Goal: Information Seeking & Learning: Learn about a topic

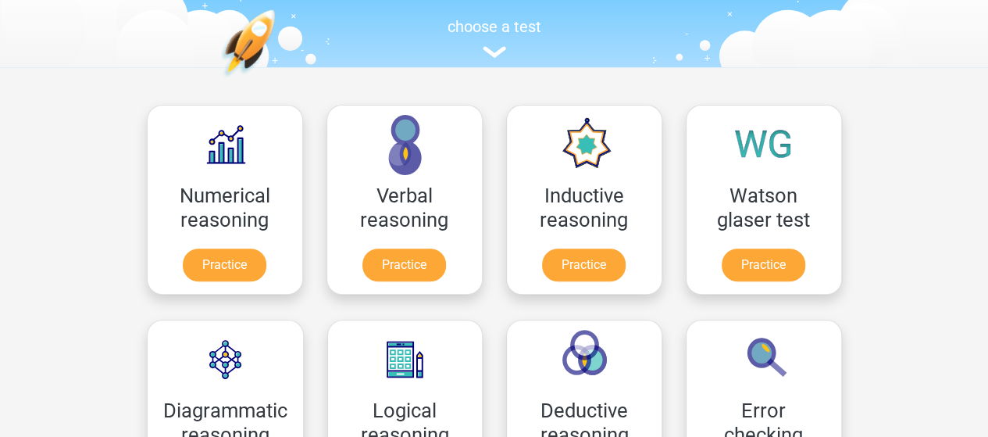
scroll to position [234, 0]
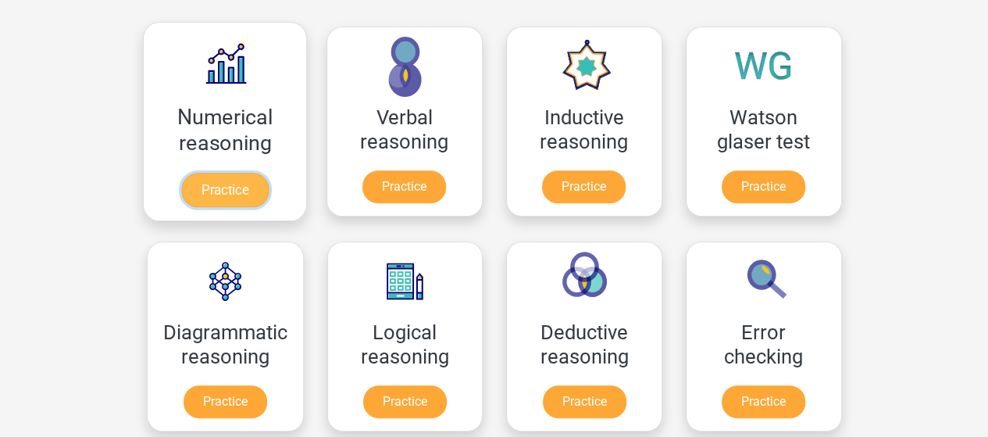
click at [213, 195] on link "Practice" at bounding box center [224, 190] width 88 height 34
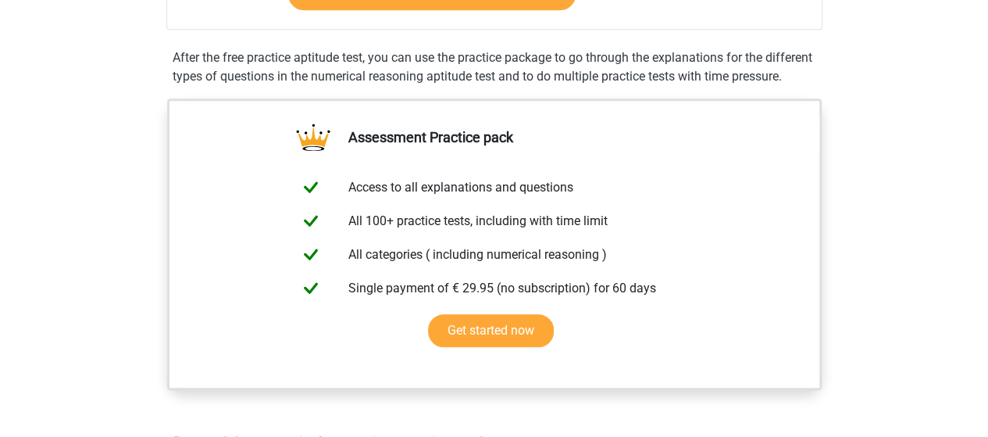
scroll to position [313, 0]
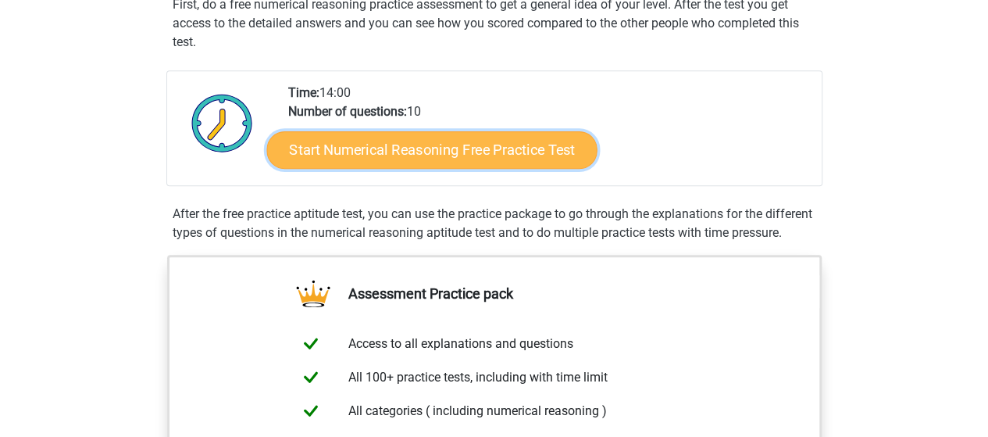
click at [361, 151] on link "Start Numerical Reasoning Free Practice Test" at bounding box center [431, 149] width 330 height 38
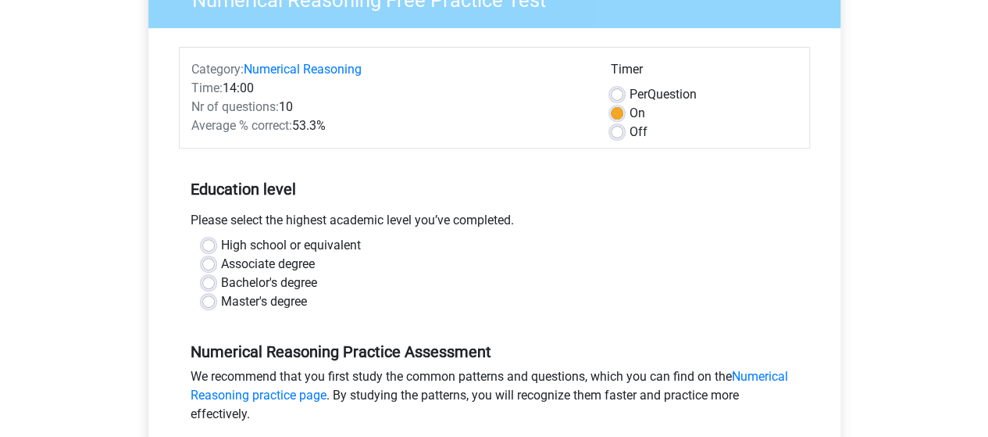
scroll to position [78, 0]
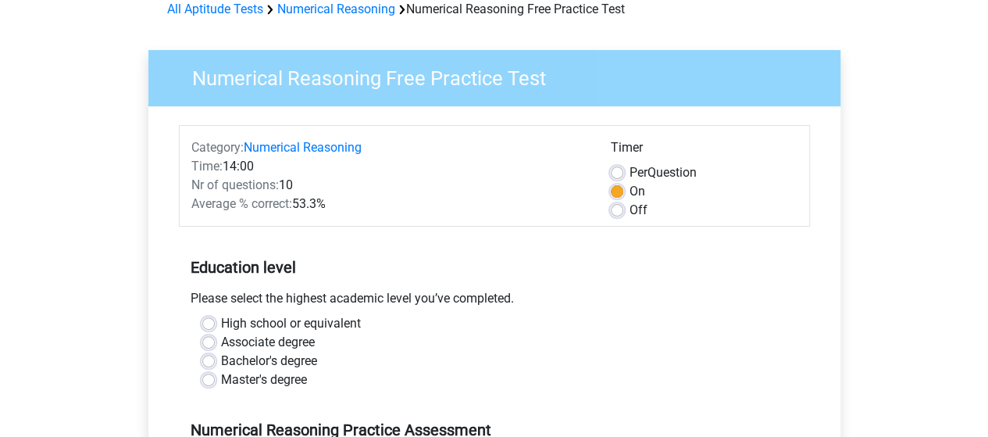
click at [630, 212] on label "Off" at bounding box center [639, 210] width 18 height 19
click at [623, 212] on input "Off" at bounding box center [617, 209] width 13 height 16
radio input "true"
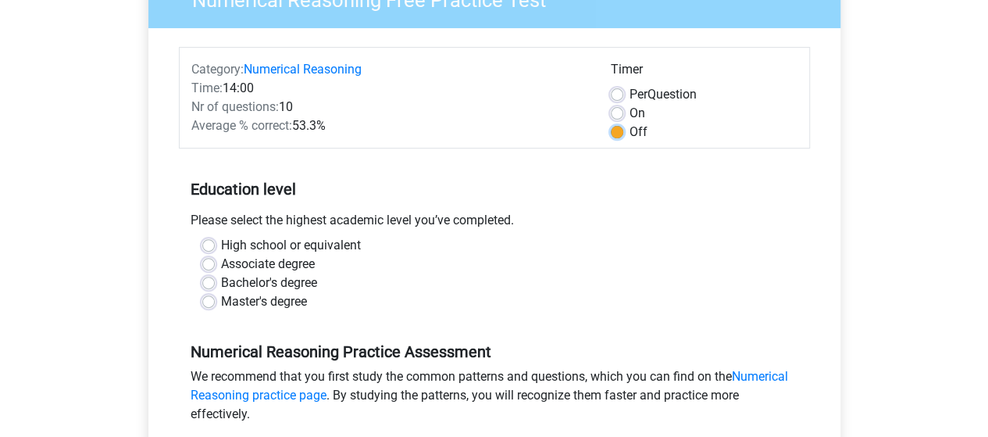
scroll to position [234, 0]
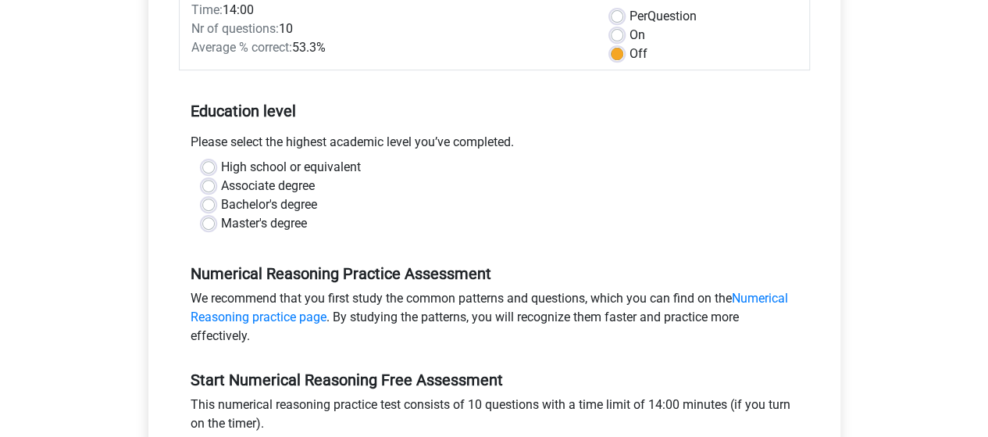
click at [221, 224] on label "Master's degree" at bounding box center [264, 223] width 86 height 19
click at [214, 224] on input "Master's degree" at bounding box center [208, 222] width 13 height 16
radio input "true"
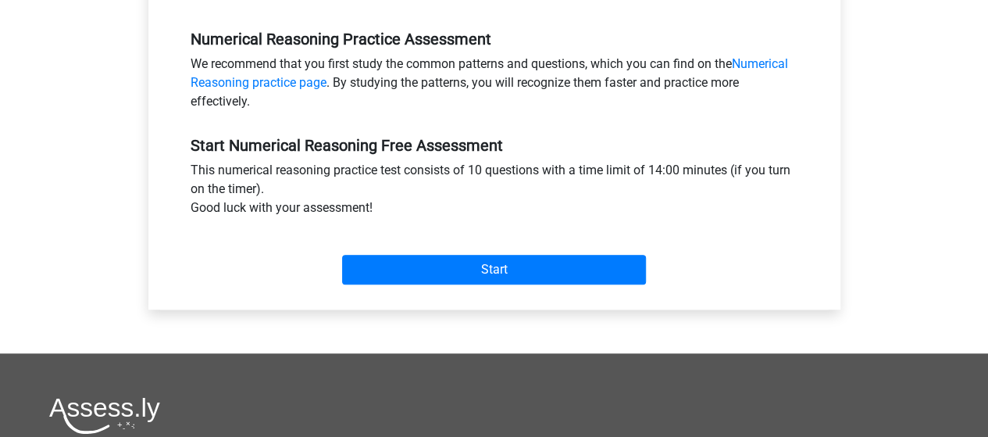
scroll to position [547, 0]
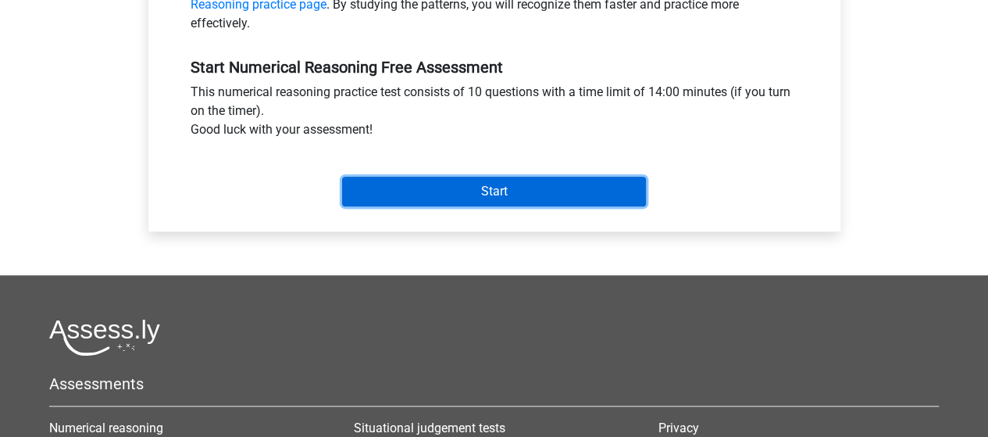
click at [495, 191] on input "Start" at bounding box center [494, 192] width 304 height 30
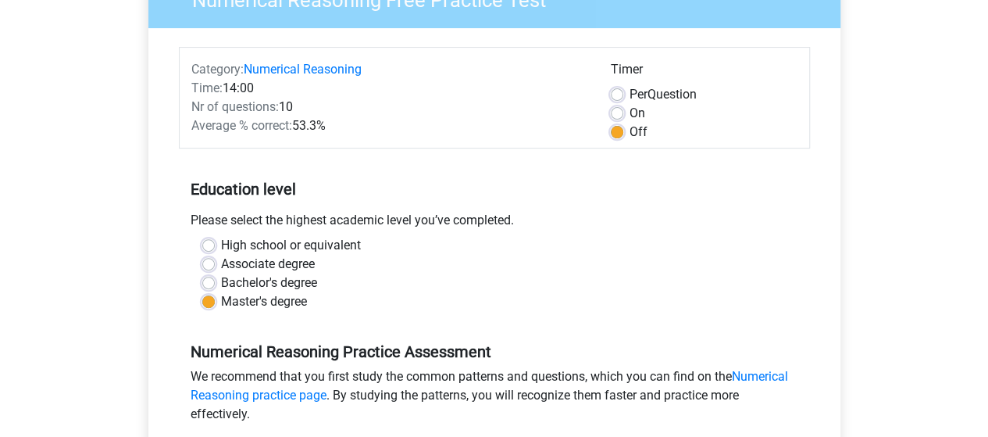
scroll to position [0, 0]
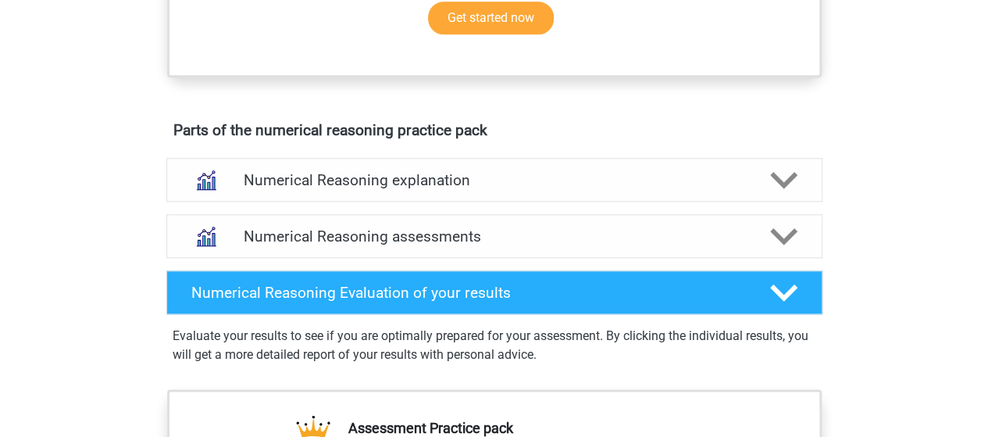
scroll to position [859, 0]
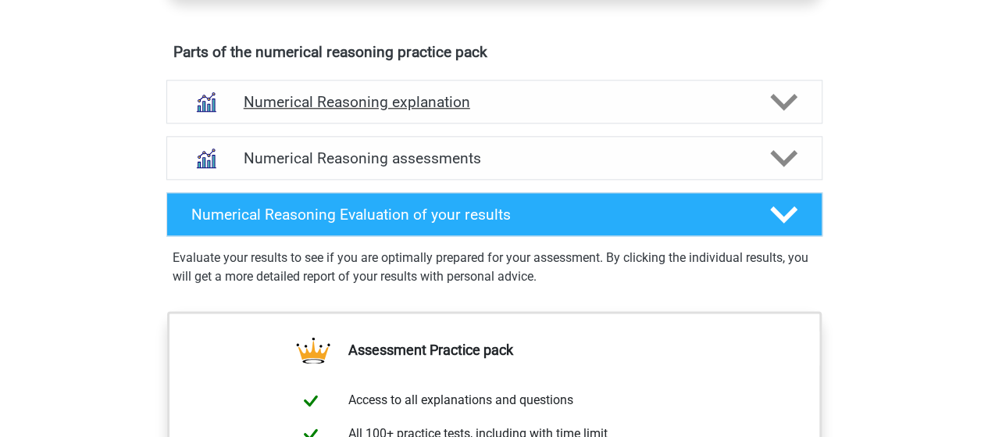
click at [791, 110] on polygon at bounding box center [783, 101] width 27 height 17
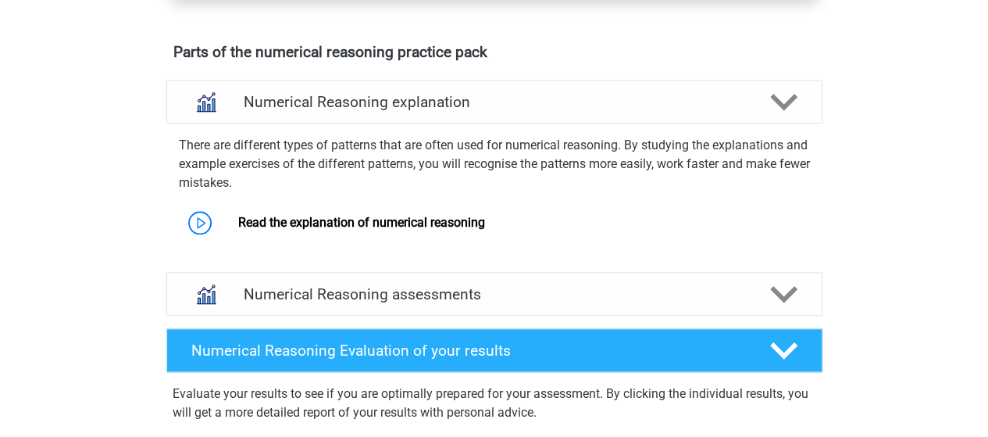
scroll to position [1094, 0]
